Goal: Task Accomplishment & Management: Complete application form

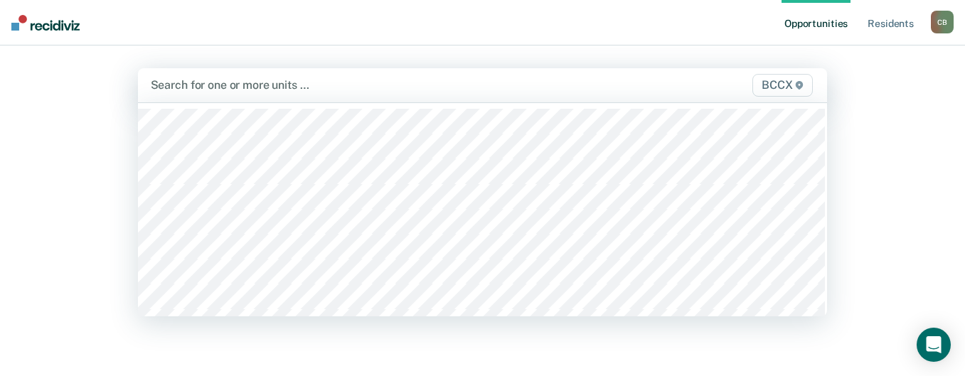
click at [259, 86] on div at bounding box center [383, 85] width 464 height 16
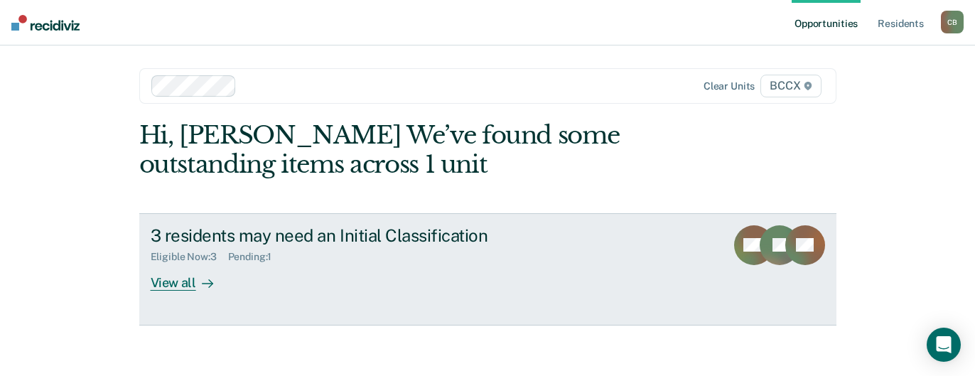
click at [183, 284] on div "View all" at bounding box center [191, 277] width 80 height 28
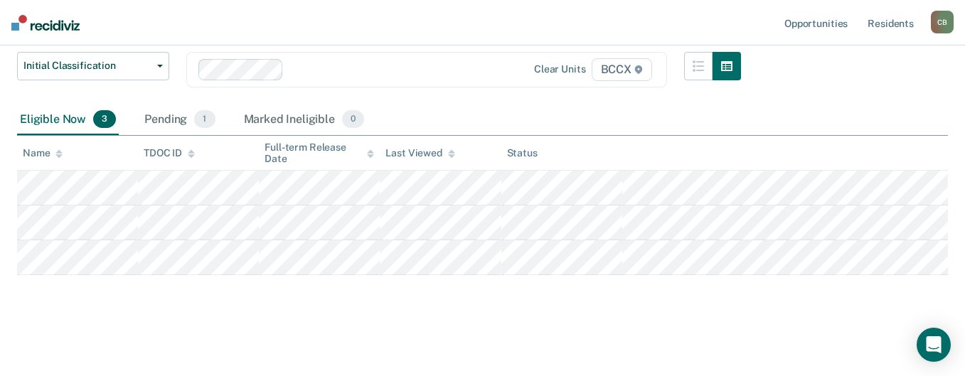
scroll to position [113, 0]
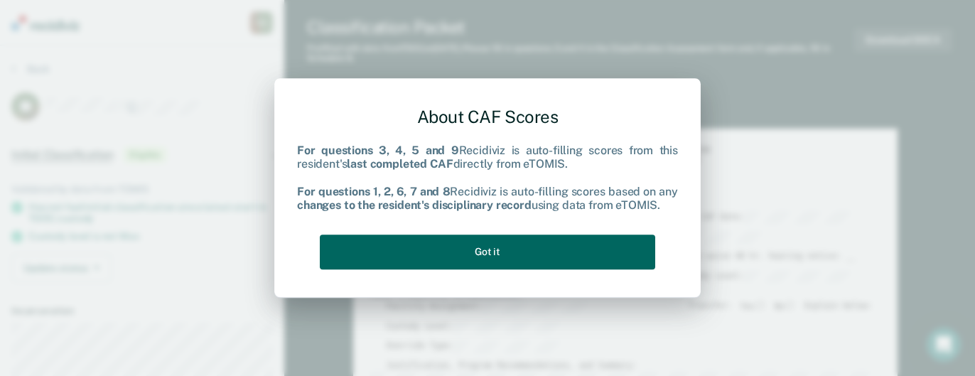
click at [437, 243] on button "Got it" at bounding box center [488, 252] width 336 height 35
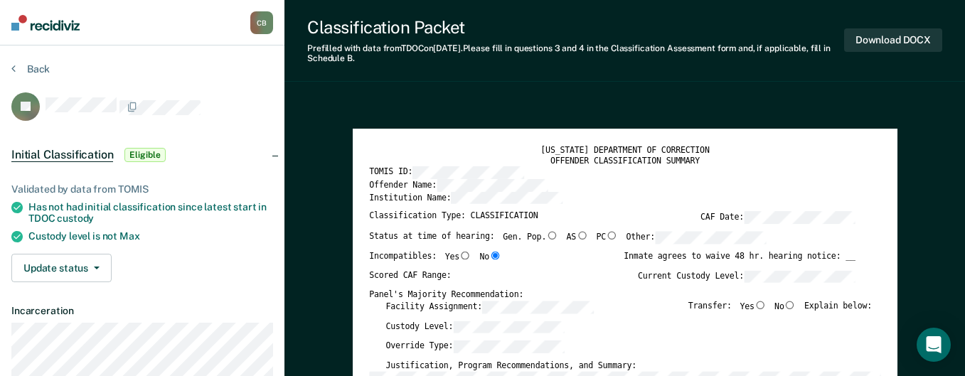
click at [860, 165] on div "OFFENDER CLASSIFICATION SUMMARY" at bounding box center [625, 161] width 512 height 11
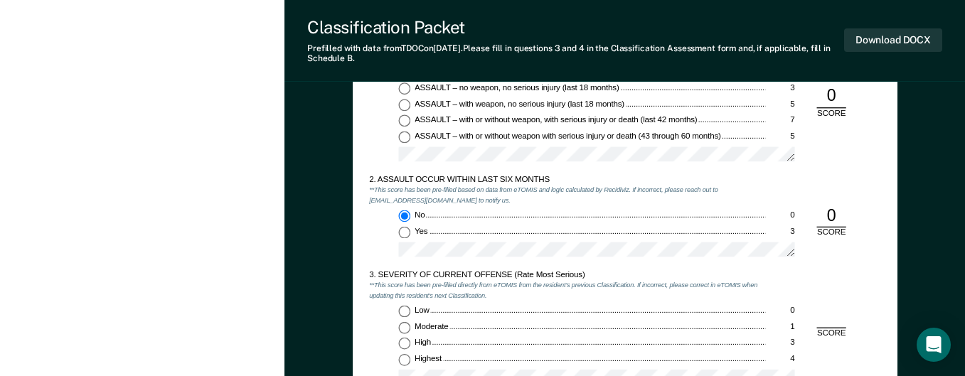
scroll to position [995, 0]
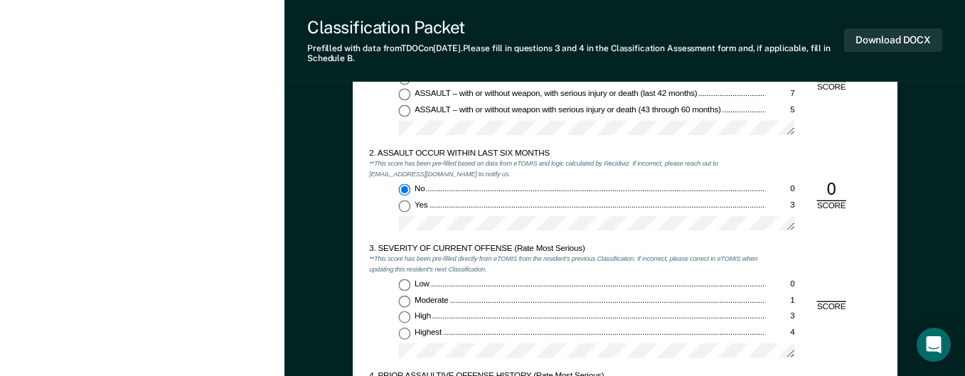
click at [405, 333] on input "Highest 4" at bounding box center [404, 333] width 12 height 12
type textarea "x"
radio input "true"
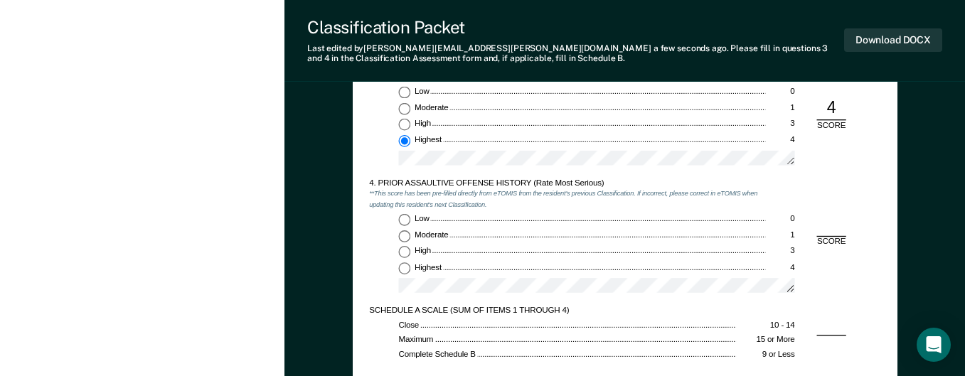
scroll to position [1209, 0]
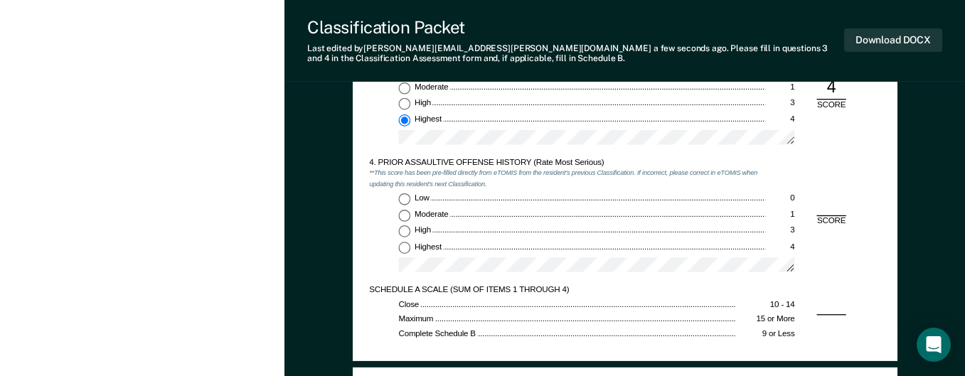
click at [407, 197] on input "Low 0" at bounding box center [404, 199] width 12 height 12
type textarea "x"
radio input "true"
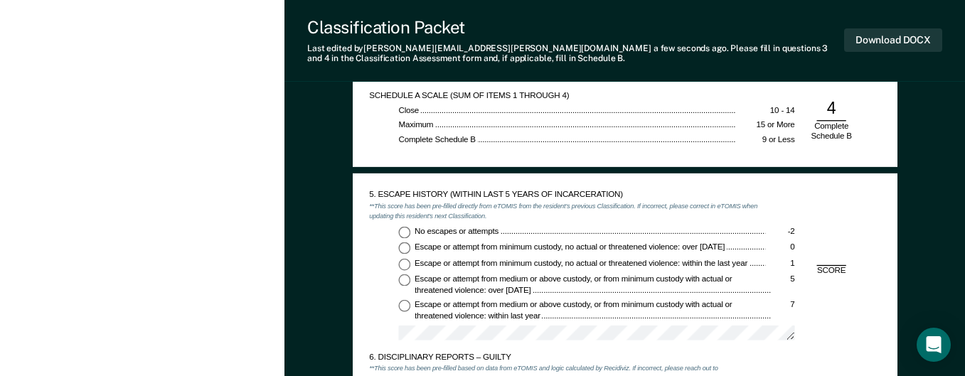
scroll to position [1422, 0]
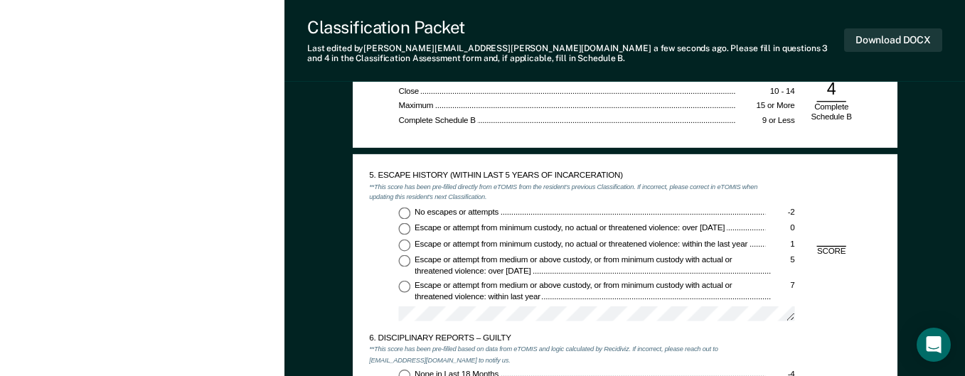
click at [403, 209] on input "No escapes or attempts -2" at bounding box center [404, 213] width 12 height 12
type textarea "x"
radio input "true"
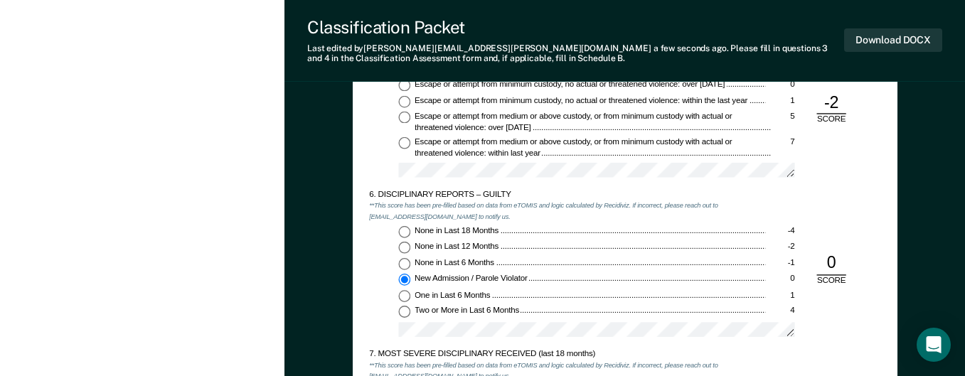
scroll to position [1635, 0]
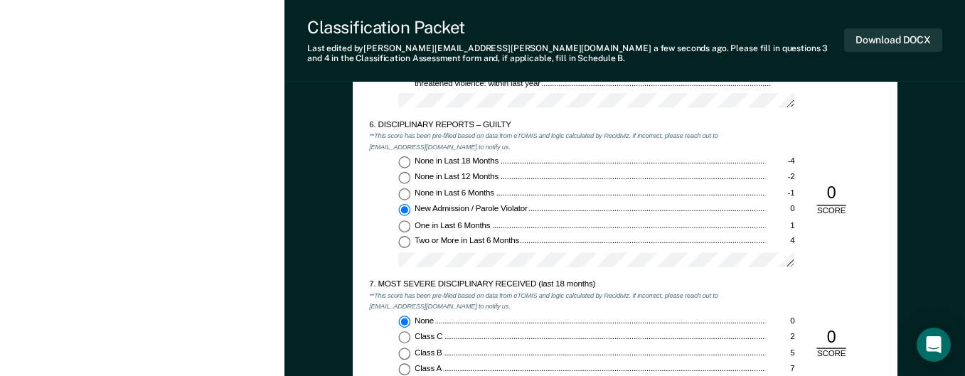
click at [410, 241] on input "Two or More in Last 6 Months 4" at bounding box center [404, 243] width 12 height 12
type textarea "x"
radio input "false"
radio input "true"
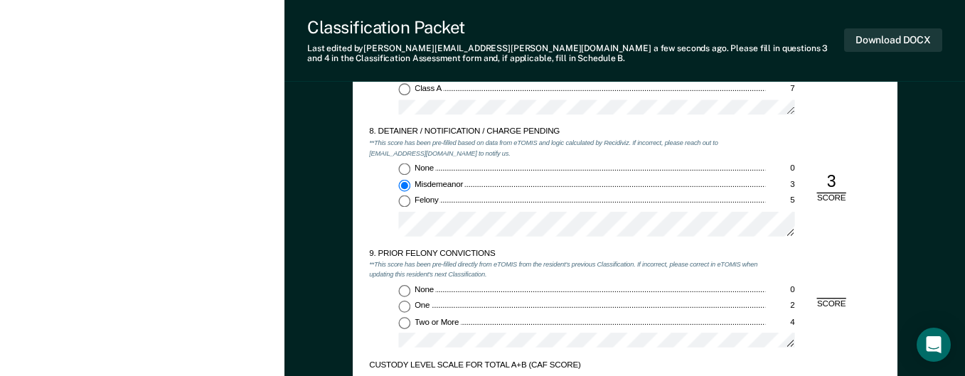
scroll to position [1777, 0]
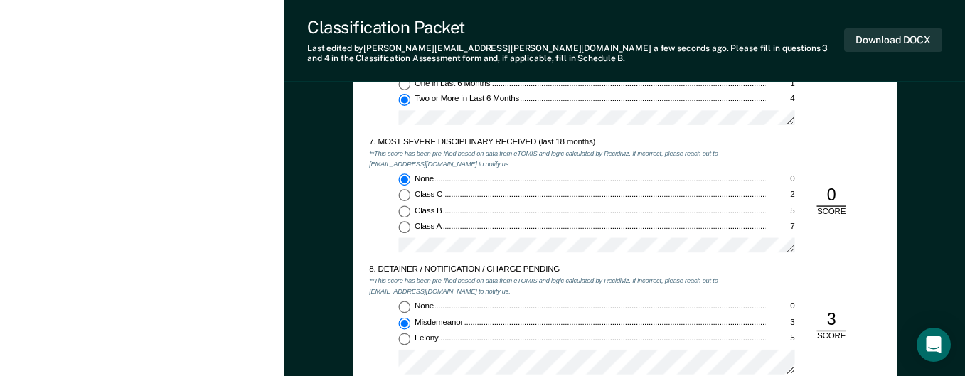
click at [405, 210] on input "Class B 5" at bounding box center [404, 212] width 12 height 12
type textarea "x"
radio input "false"
radio input "true"
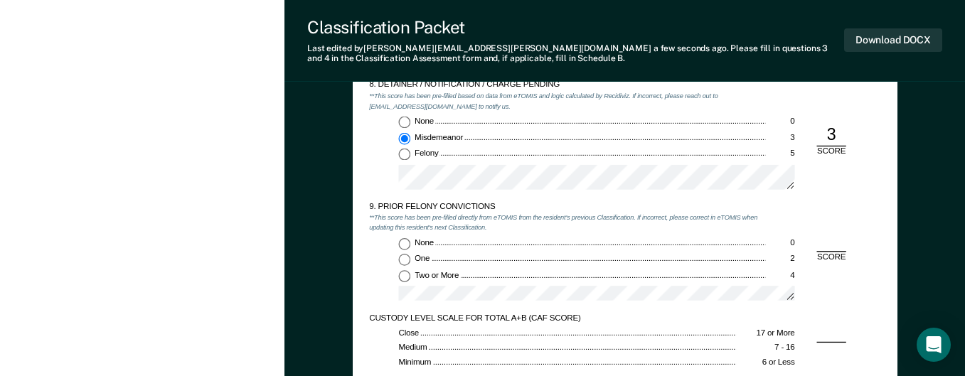
scroll to position [1991, 0]
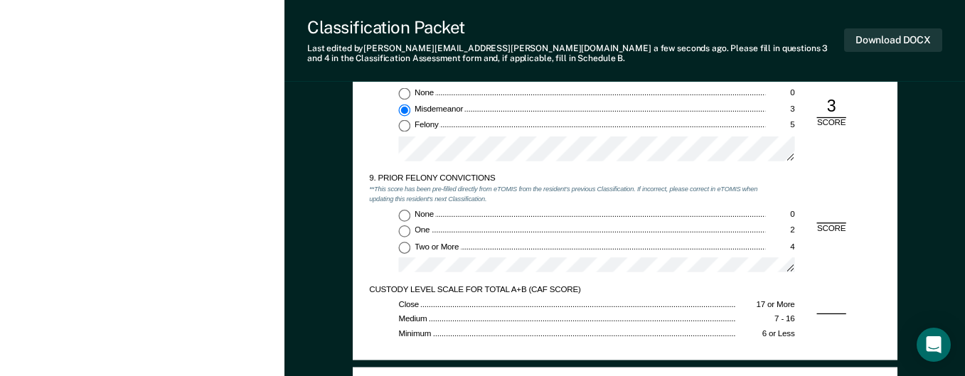
click at [407, 212] on input "None 0" at bounding box center [404, 216] width 12 height 12
type textarea "x"
radio input "true"
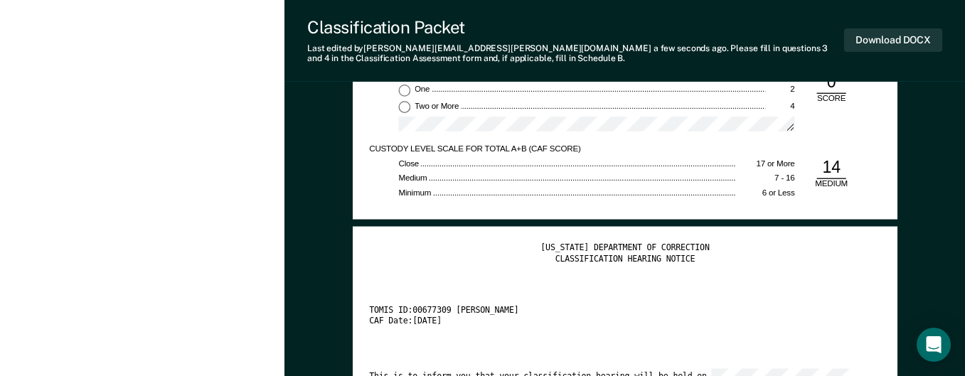
scroll to position [2133, 0]
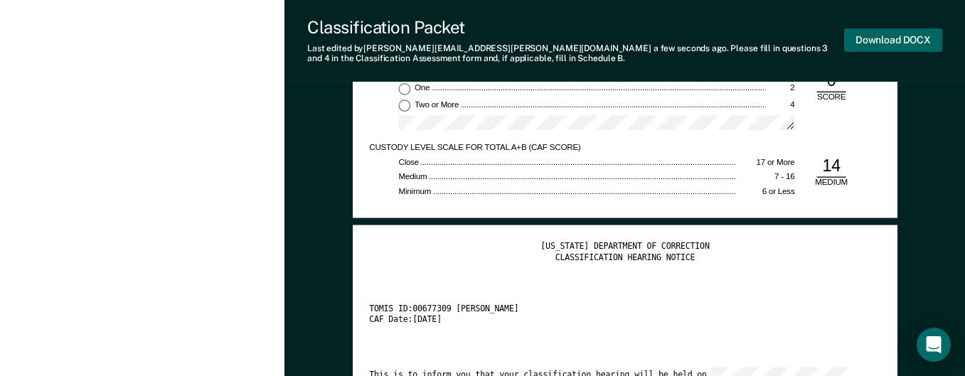
click at [900, 43] on button "Download DOCX" at bounding box center [893, 39] width 98 height 23
type textarea "x"
